Goal: Task Accomplishment & Management: Use online tool/utility

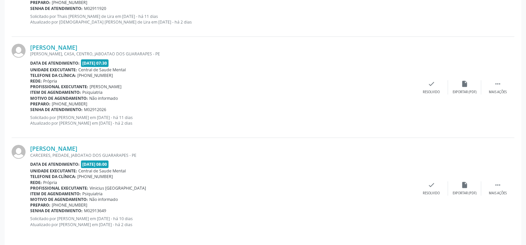
scroll to position [371, 0]
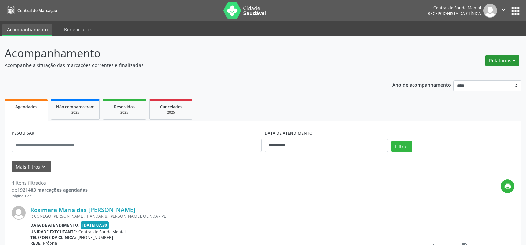
click at [503, 61] on button "Relatórios" at bounding box center [502, 60] width 34 height 11
click at [479, 73] on link "Agendamentos" at bounding box center [483, 74] width 71 height 9
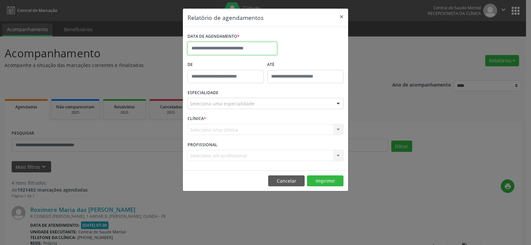
click at [206, 52] on input "text" at bounding box center [233, 48] width 90 height 13
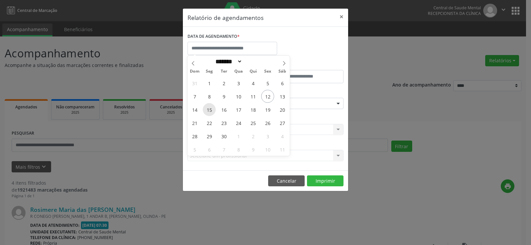
click at [212, 106] on span "15" at bounding box center [209, 109] width 13 height 13
type input "**********"
click at [212, 111] on span "15" at bounding box center [209, 109] width 13 height 13
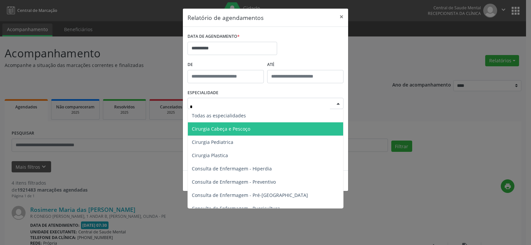
type input "**"
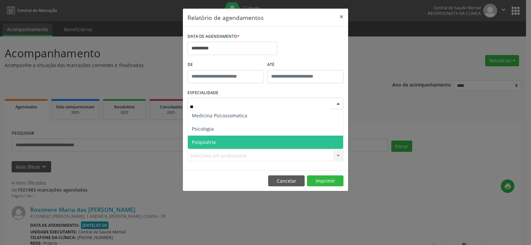
click at [224, 137] on span "Psiquiatria" at bounding box center [265, 142] width 155 height 13
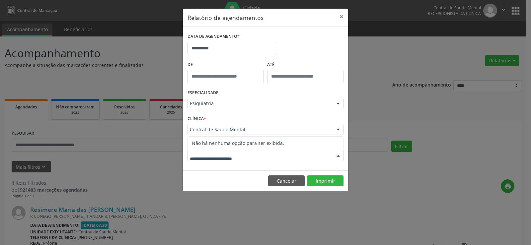
click at [213, 158] on input "text" at bounding box center [260, 158] width 140 height 13
click at [202, 175] on footer "Cancelar Imprimir" at bounding box center [265, 181] width 165 height 21
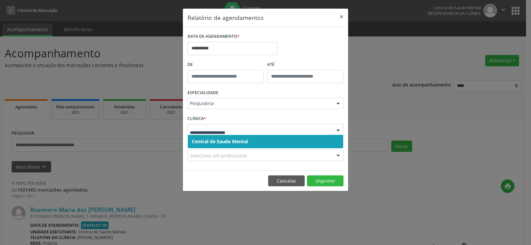
click at [246, 142] on span "Central de Saude Mental" at bounding box center [220, 141] width 56 height 6
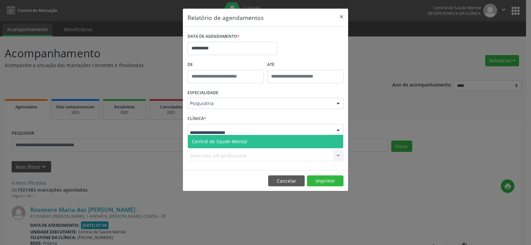
click at [219, 144] on span "Central de Saude Mental" at bounding box center [219, 141] width 55 height 6
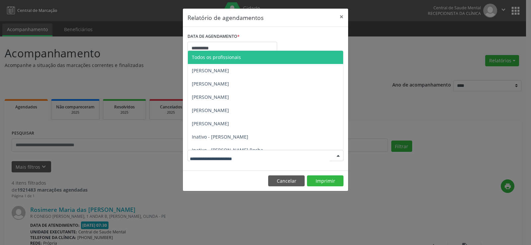
click at [210, 161] on div at bounding box center [266, 155] width 156 height 11
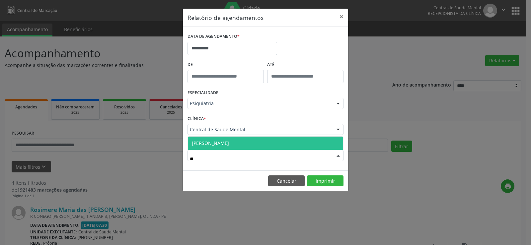
type input "***"
click at [229, 142] on span "[PERSON_NAME]" at bounding box center [210, 143] width 37 height 6
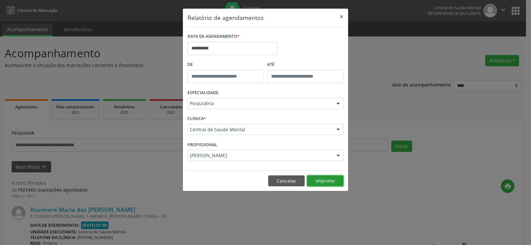
click at [337, 181] on button "Imprimir" at bounding box center [325, 181] width 37 height 11
click at [339, 19] on button "×" at bounding box center [341, 17] width 13 height 16
